Goal: Book appointment/travel/reservation

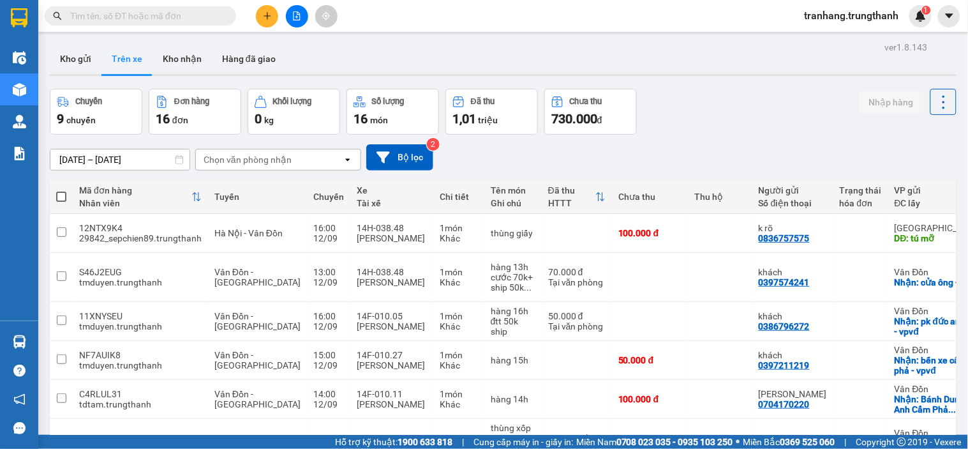
click at [79, 160] on input "[DATE] – [DATE]" at bounding box center [119, 159] width 139 height 20
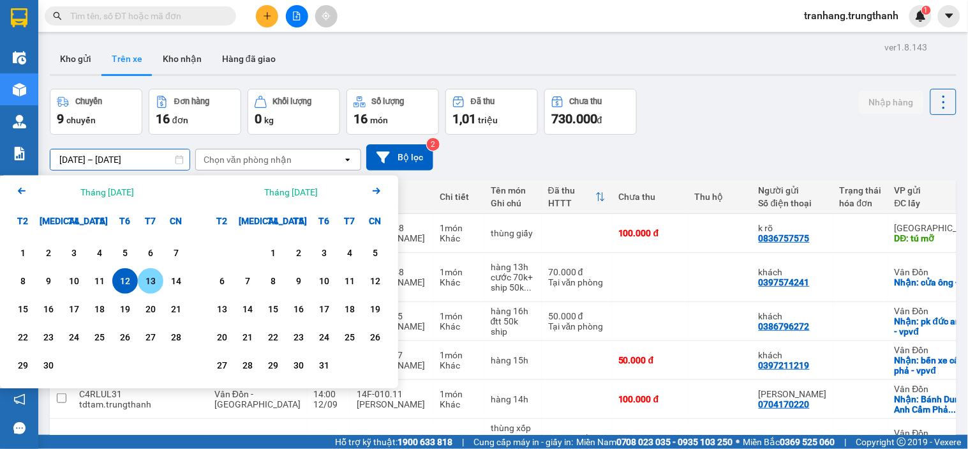
click at [144, 283] on div "13" at bounding box center [151, 280] width 18 height 15
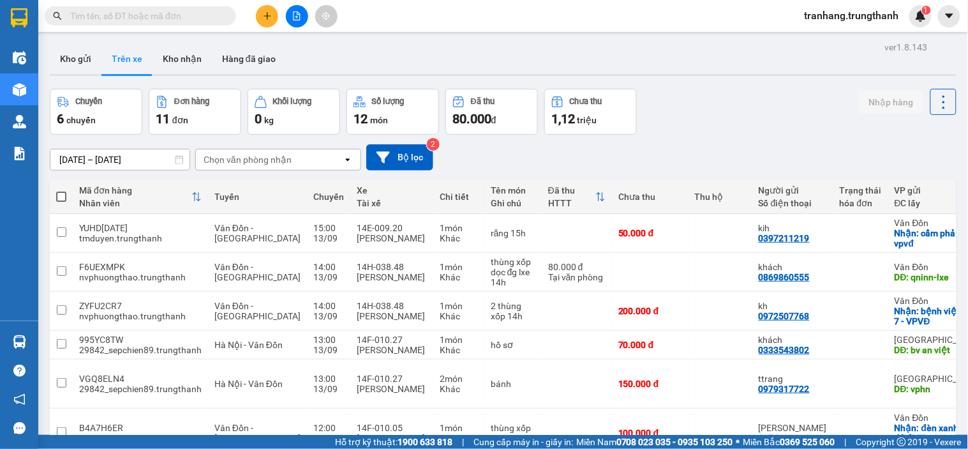
click at [71, 156] on input "[DATE] – [DATE]" at bounding box center [119, 159] width 139 height 20
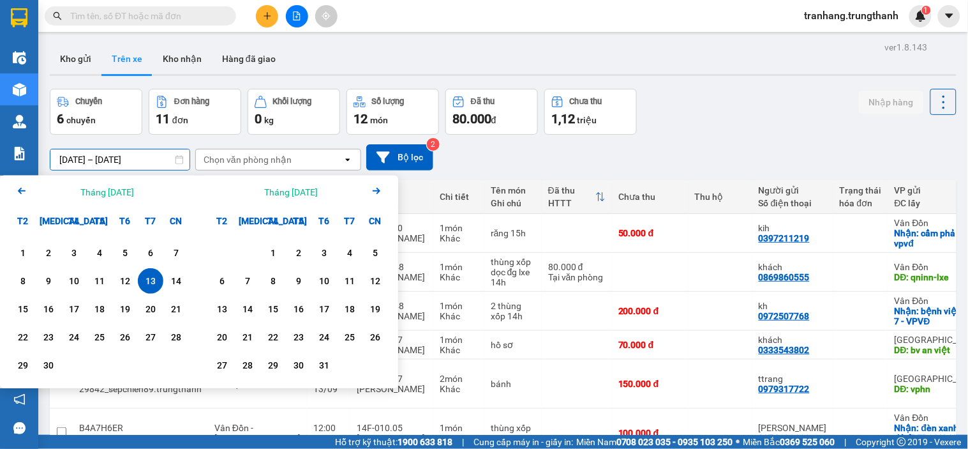
click at [149, 280] on div "13" at bounding box center [151, 280] width 18 height 15
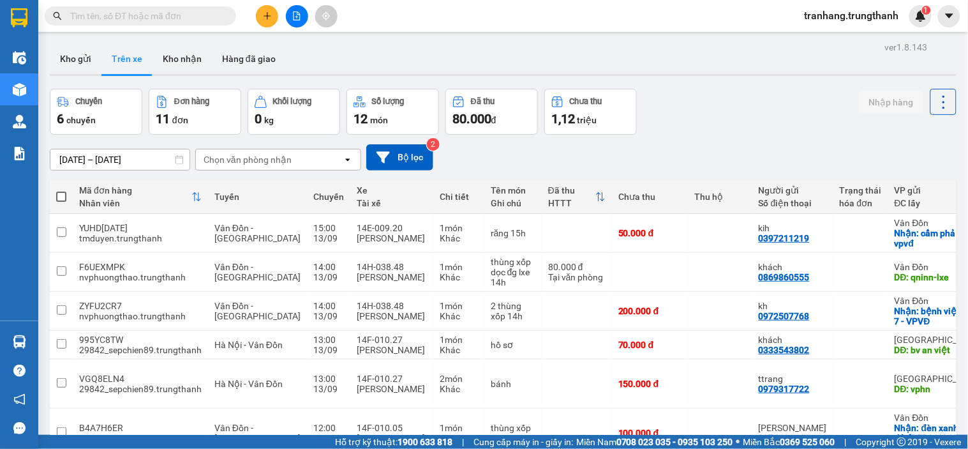
click at [65, 157] on input "[DATE] – [DATE]" at bounding box center [119, 159] width 139 height 20
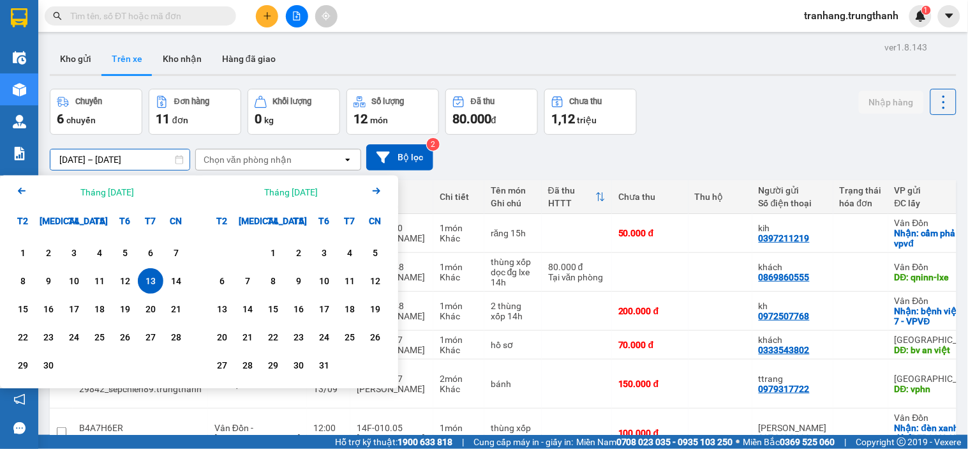
click at [152, 290] on div "13" at bounding box center [151, 281] width 26 height 26
type input "[DATE] – [DATE]"
